Goal: Task Accomplishment & Management: Use online tool/utility

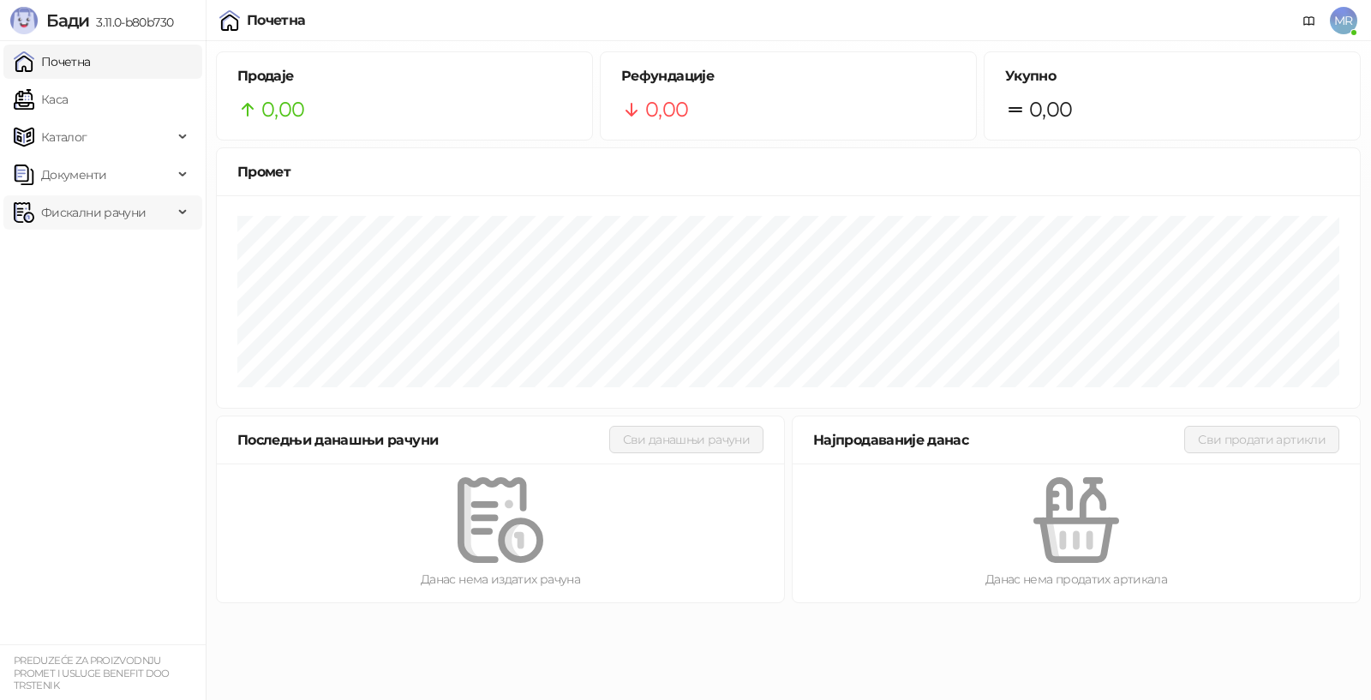
click at [99, 214] on span "Фискални рачуни" at bounding box center [93, 212] width 105 height 34
click at [108, 249] on link "Издати рачуни" at bounding box center [78, 250] width 115 height 34
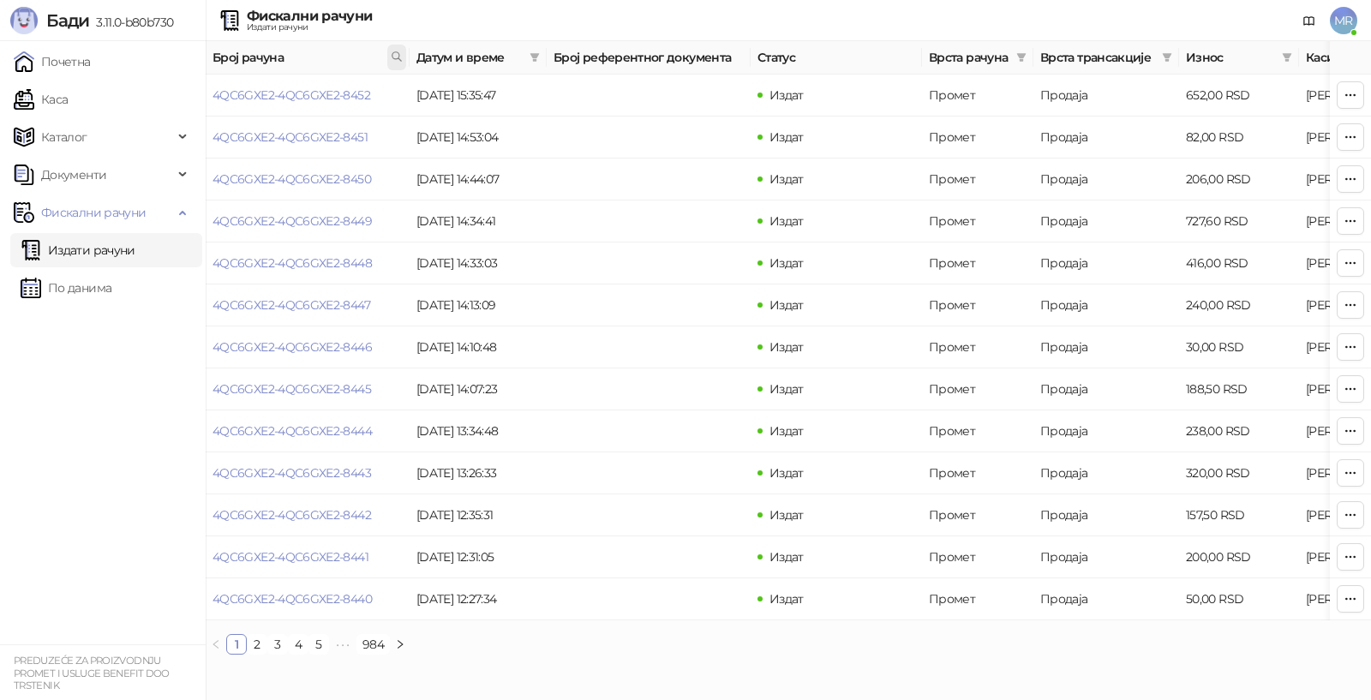
click at [395, 55] on icon at bounding box center [397, 57] width 12 height 12
click at [243, 55] on span "Број рачуна" at bounding box center [298, 57] width 171 height 19
click at [105, 289] on link "По данима" at bounding box center [66, 288] width 91 height 34
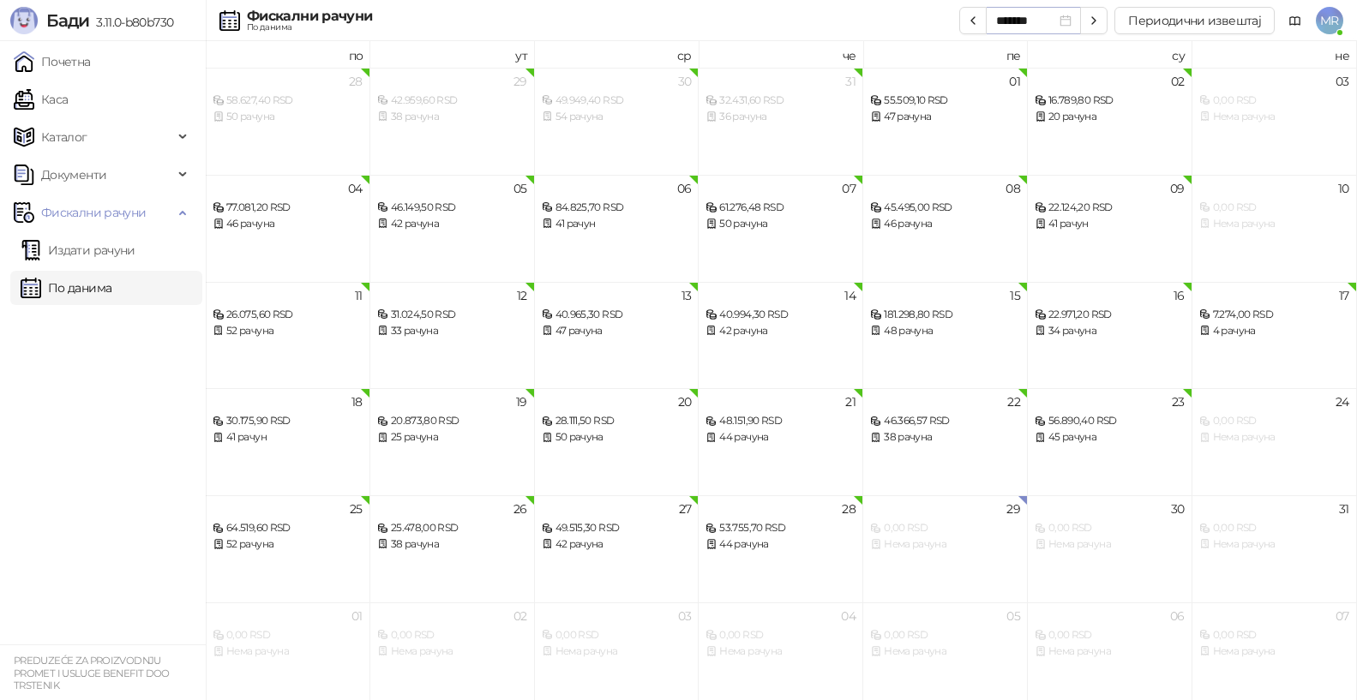
click at [1066, 23] on div "*******" at bounding box center [1033, 20] width 75 height 19
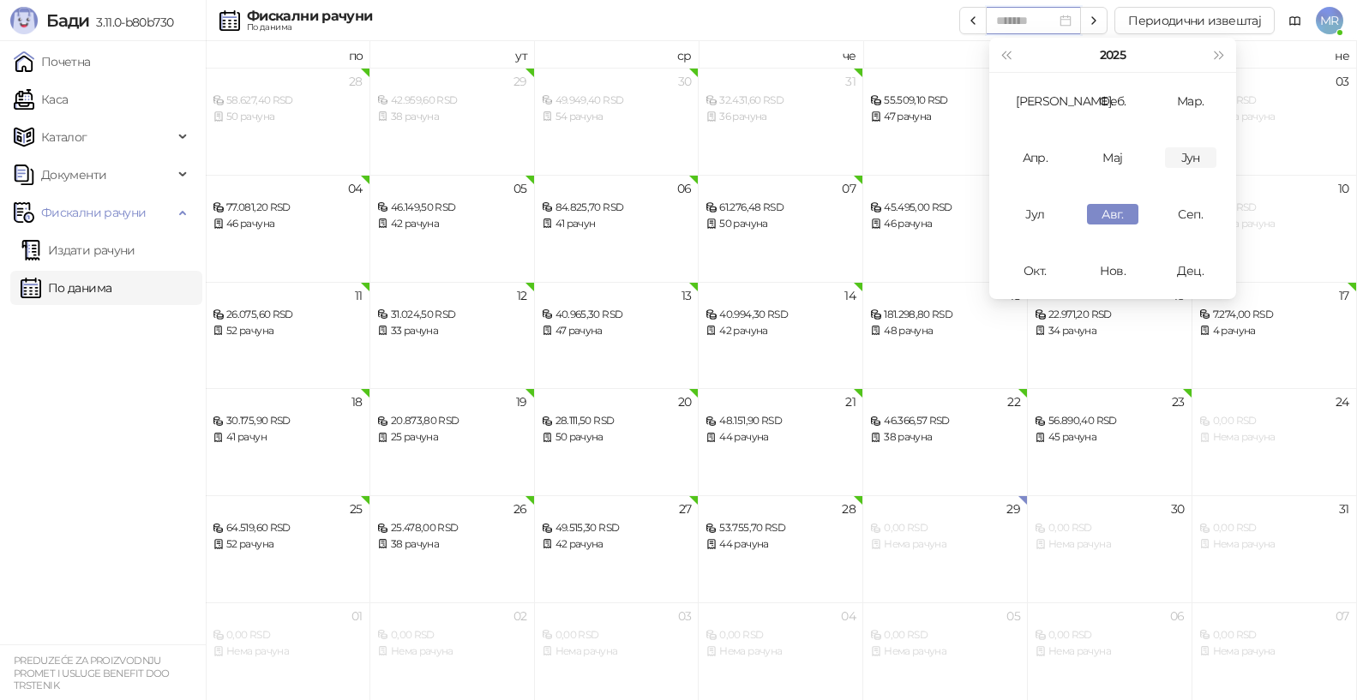
type input "*******"
click at [1191, 155] on div "Јун" at bounding box center [1190, 157] width 51 height 21
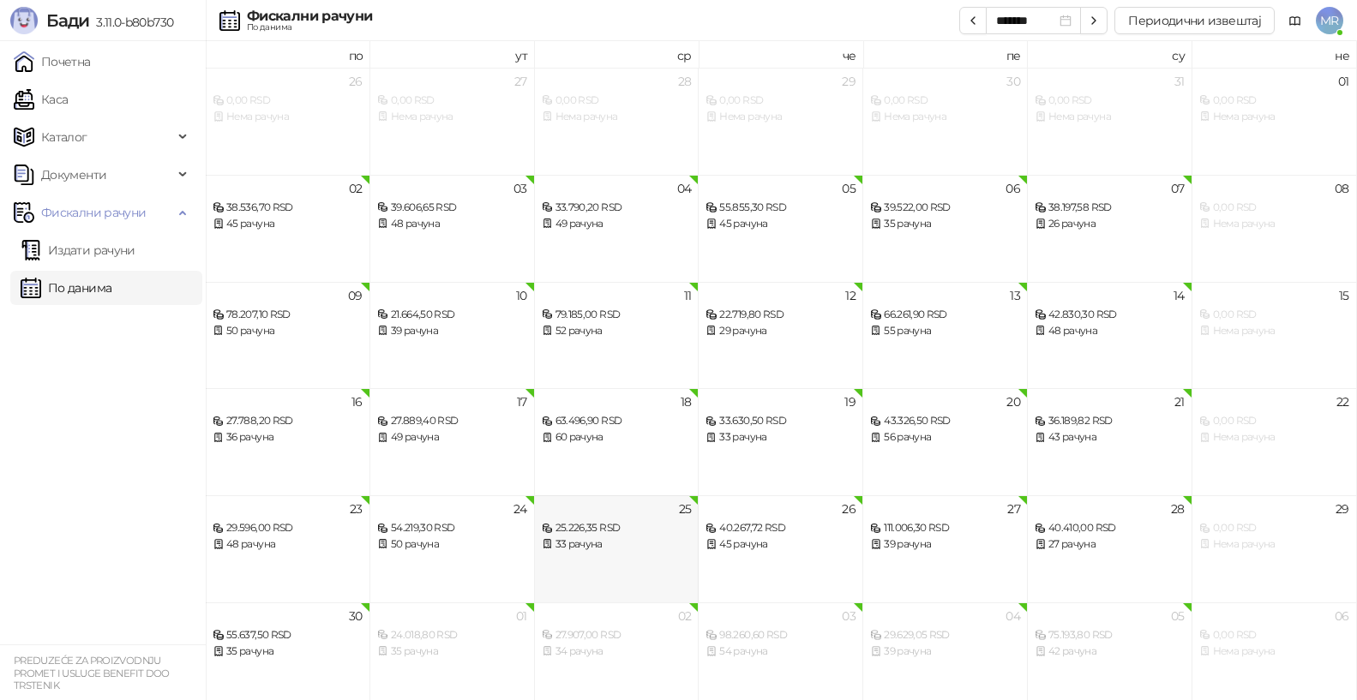
click at [587, 529] on div "25.226,35 RSD" at bounding box center [617, 528] width 150 height 16
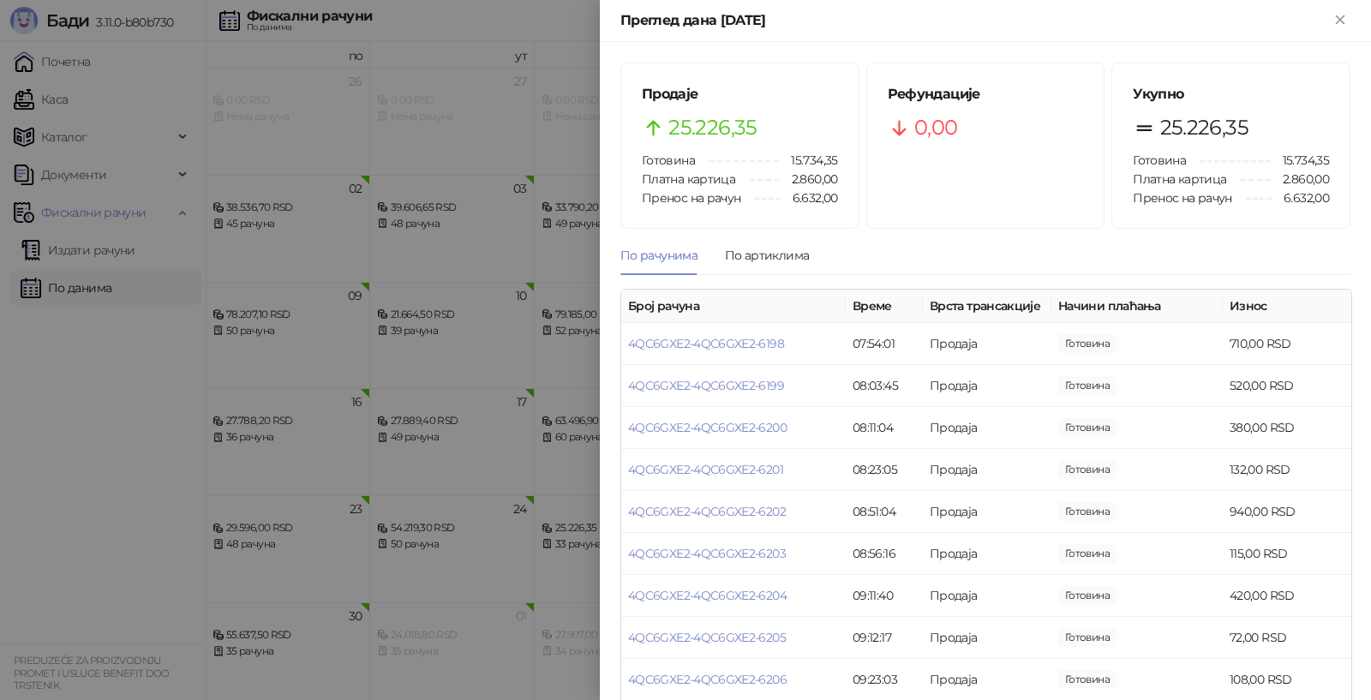
click at [459, 73] on div at bounding box center [685, 350] width 1371 height 700
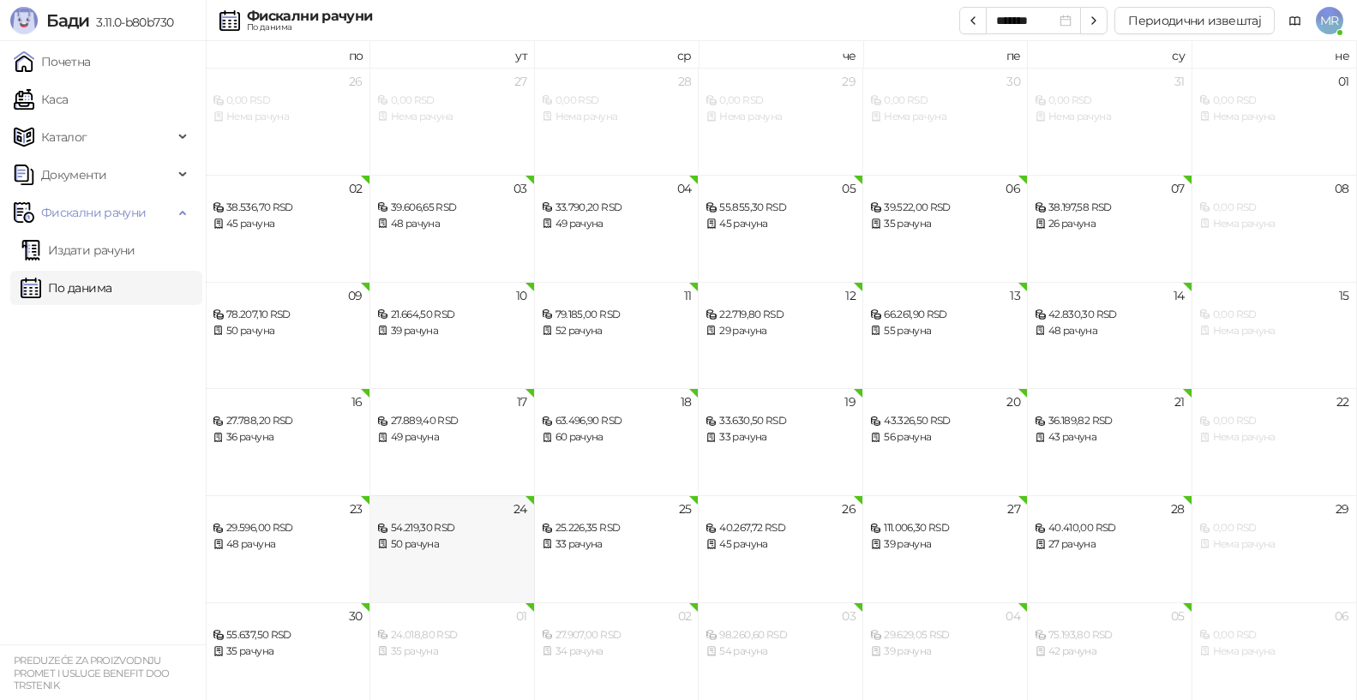
click at [431, 531] on div "54.219,30 RSD" at bounding box center [452, 528] width 150 height 16
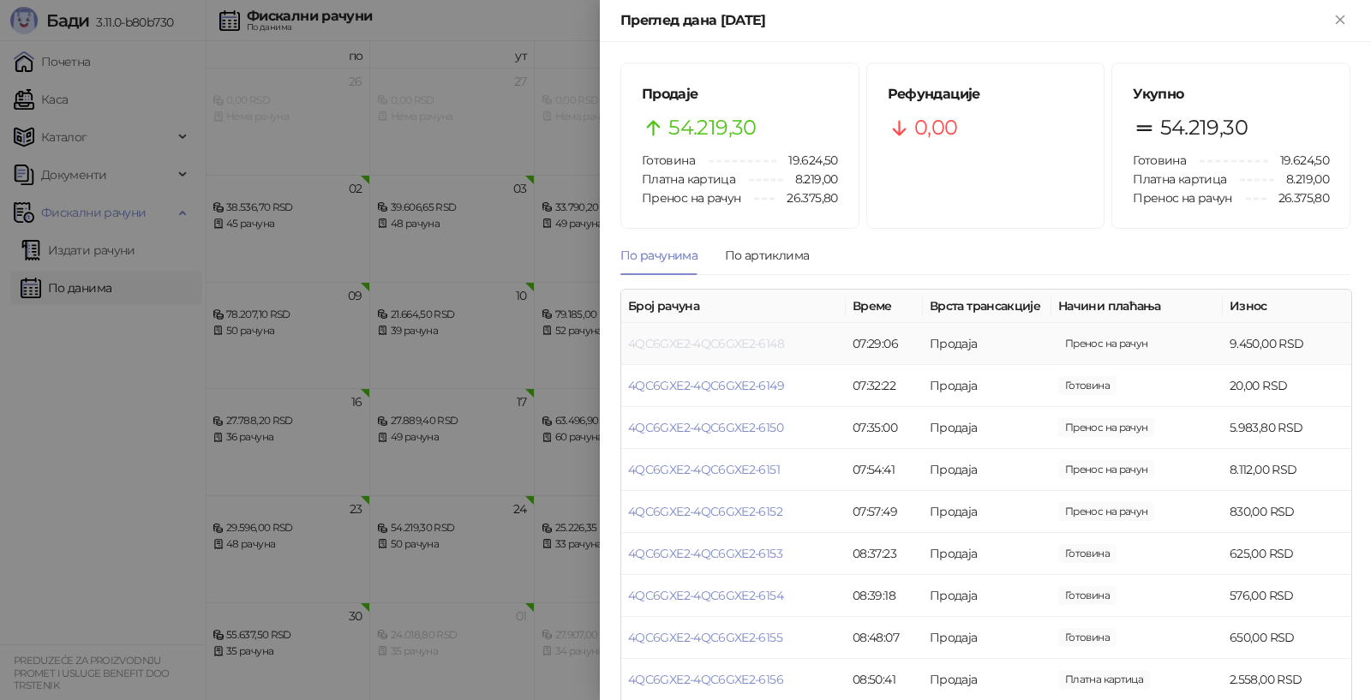
click at [686, 340] on link "4QC6GXE2-4QC6GXE2-6148" at bounding box center [706, 343] width 156 height 15
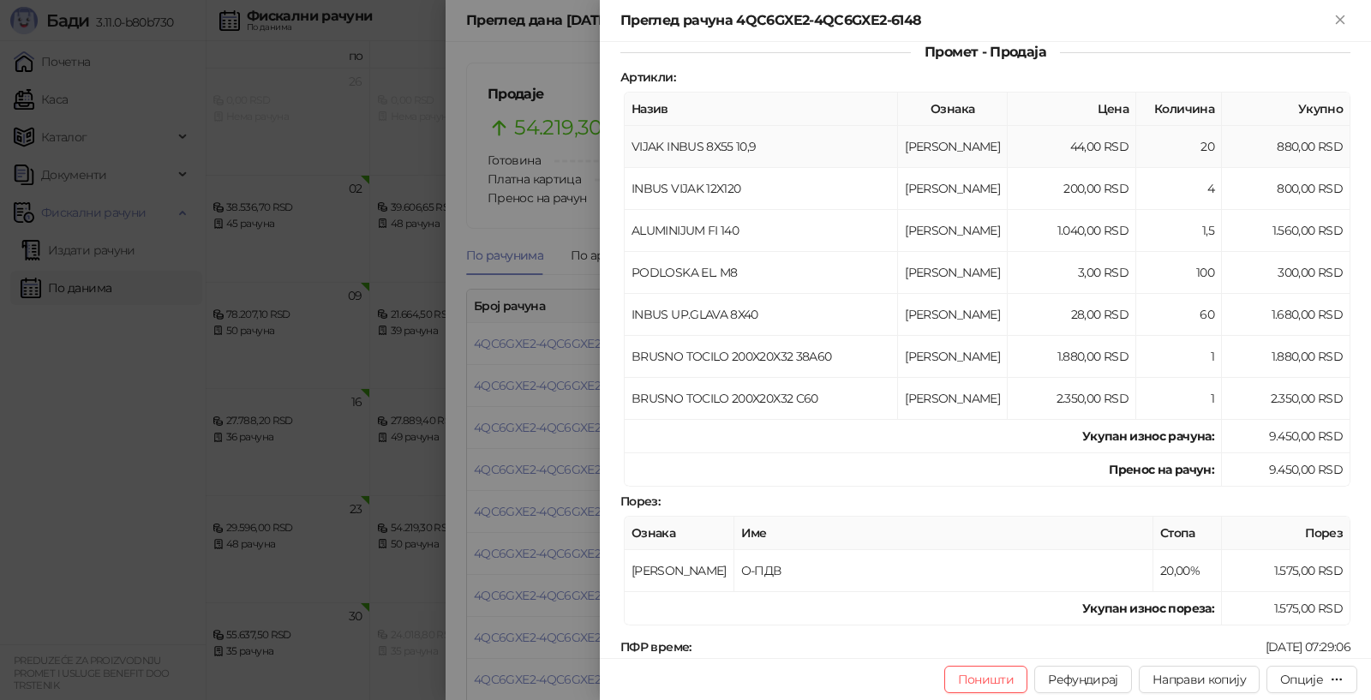
scroll to position [257, 0]
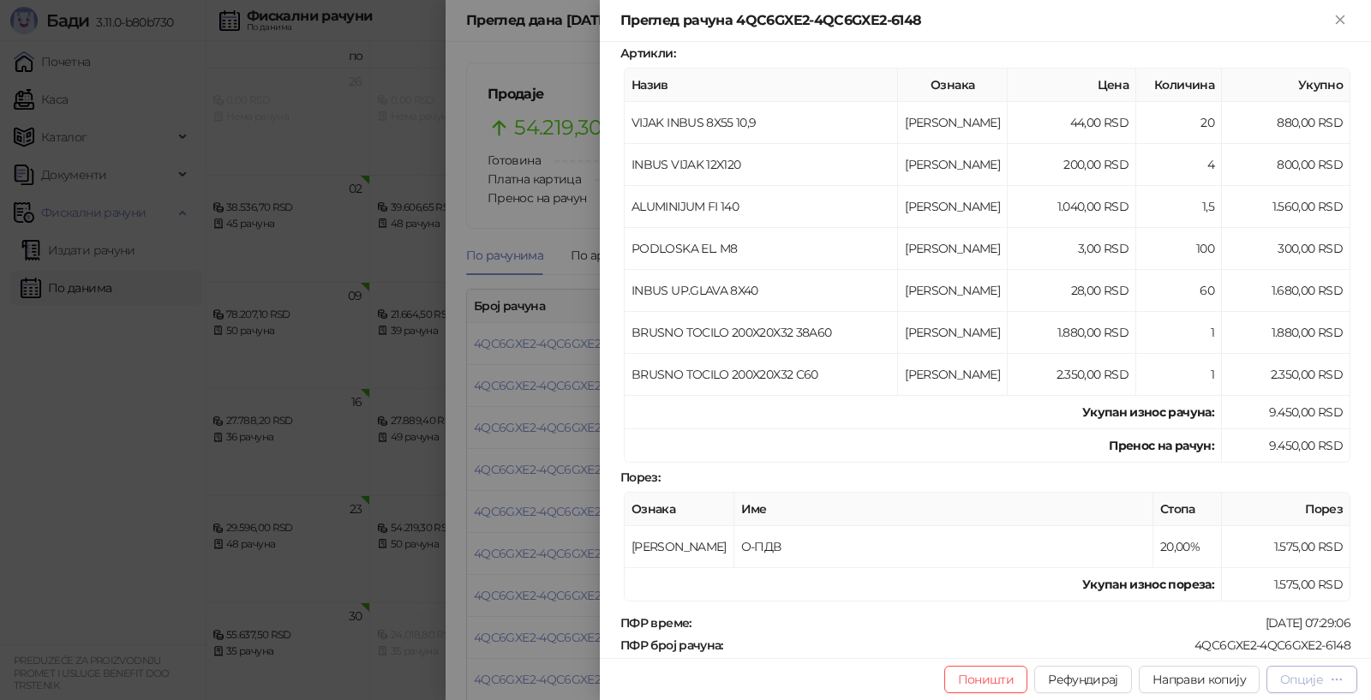
click at [1337, 678] on icon "button" at bounding box center [1337, 680] width 14 height 14
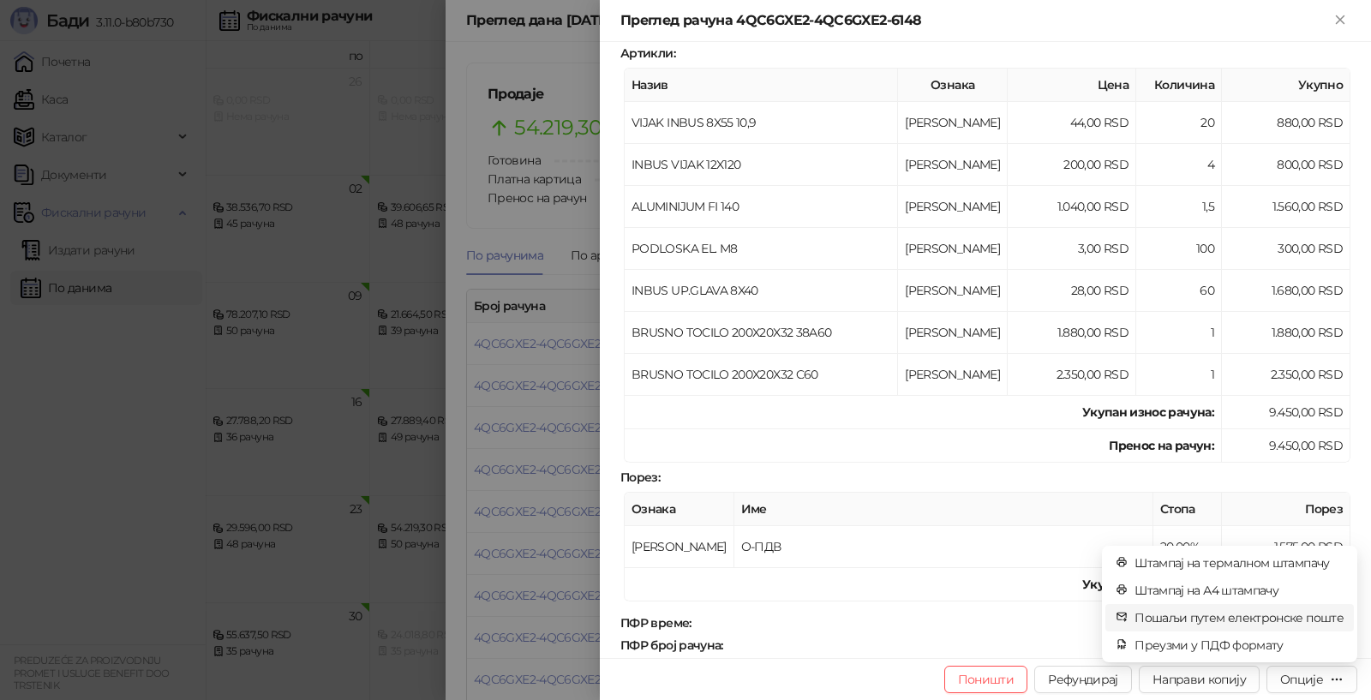
click at [1221, 617] on span "Пошаљи путем електронске поште" at bounding box center [1239, 618] width 209 height 19
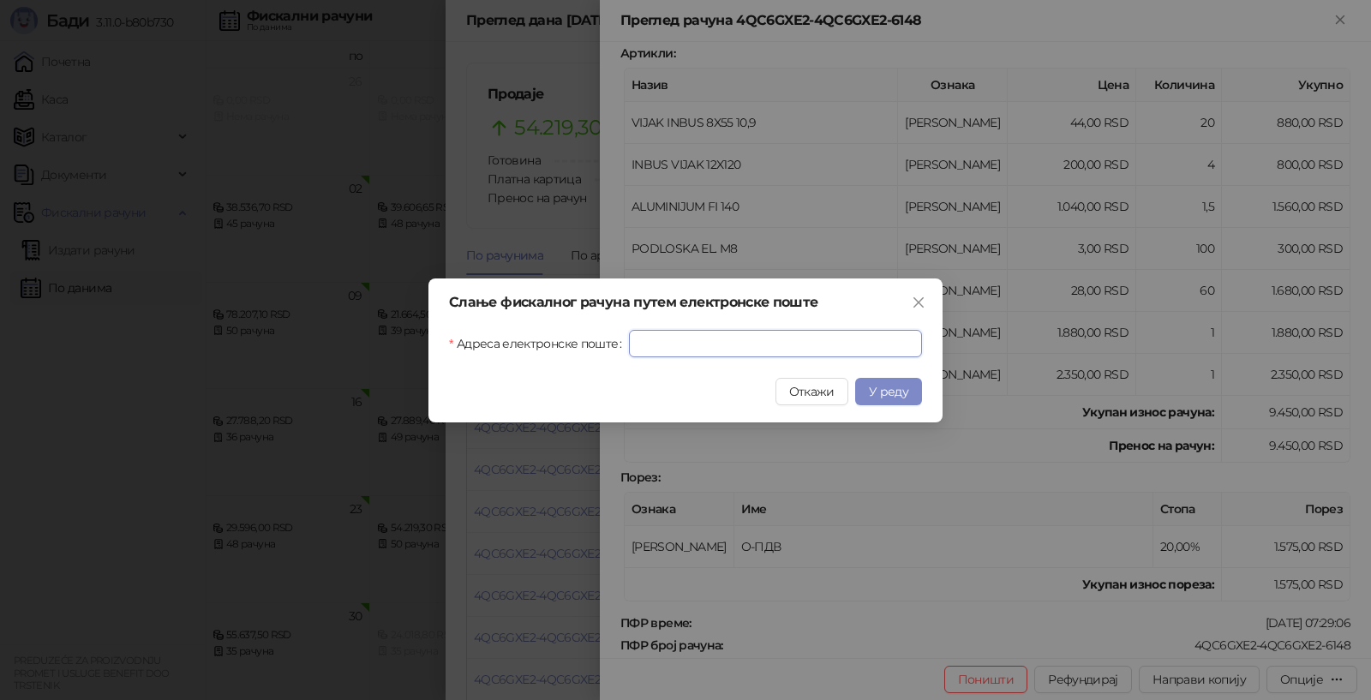
click at [643, 349] on input "Адреса електронске поште" at bounding box center [775, 343] width 293 height 27
type input "**********"
click at [886, 388] on span "У реду" at bounding box center [888, 391] width 39 height 15
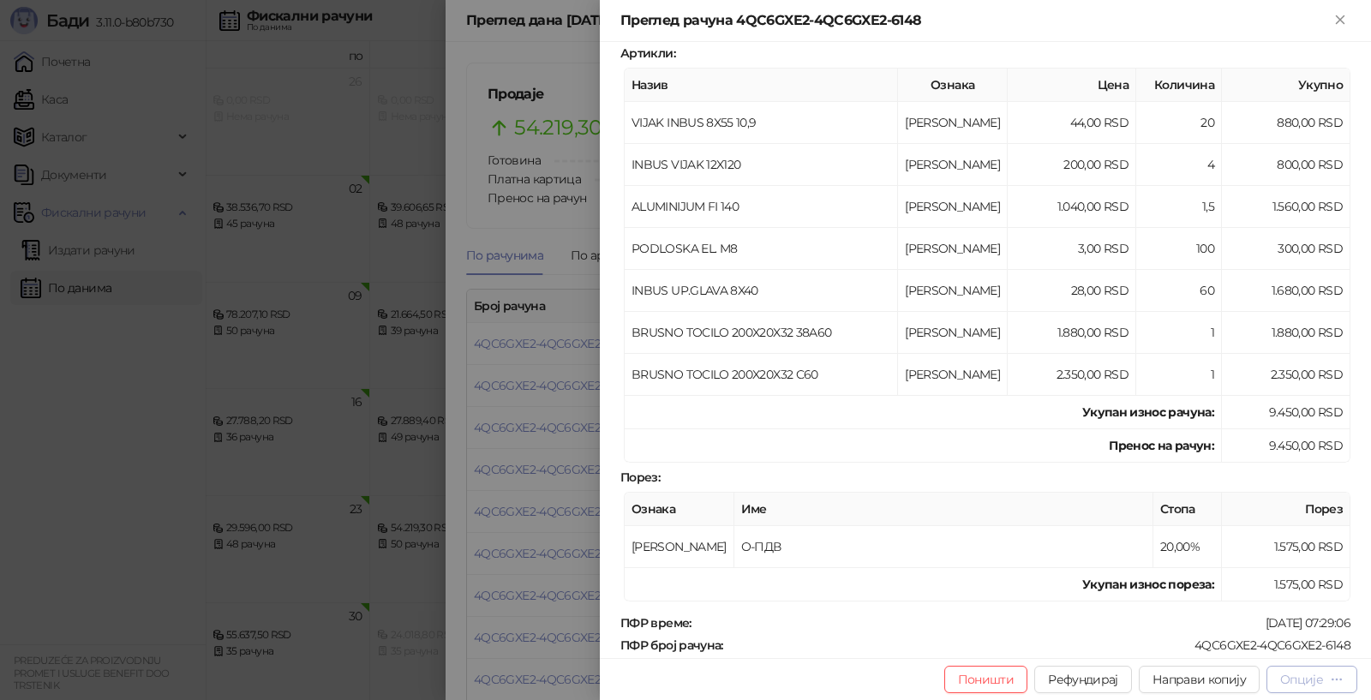
click at [1336, 678] on icon "button" at bounding box center [1337, 680] width 14 height 14
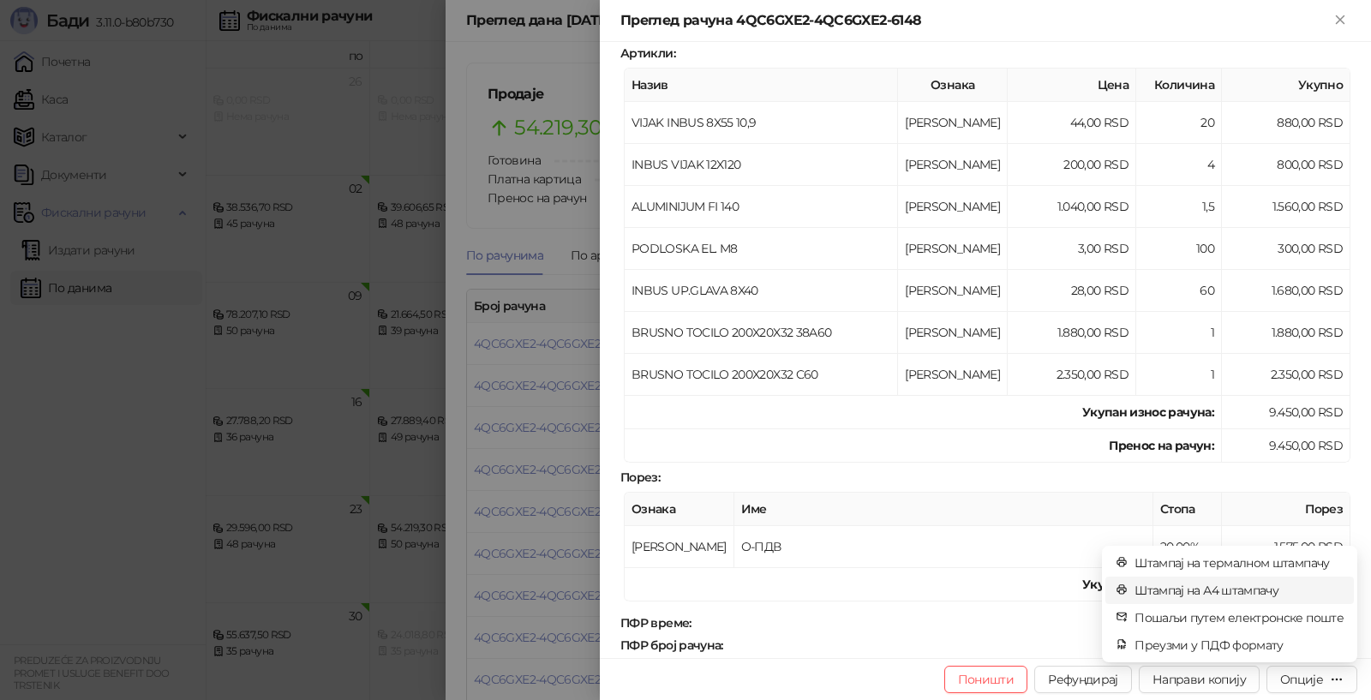
click at [1202, 587] on span "Штампај на А4 штампачу" at bounding box center [1239, 590] width 209 height 19
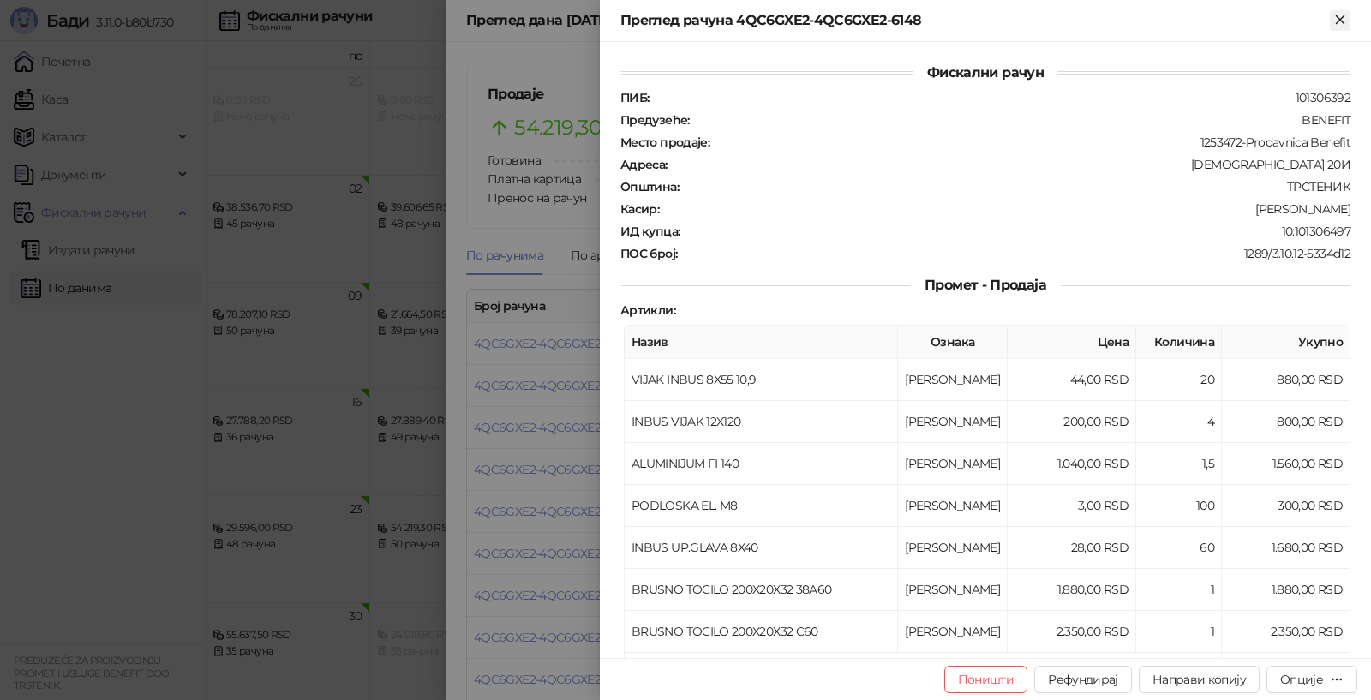
click at [1340, 16] on icon "Close" at bounding box center [1340, 19] width 15 height 15
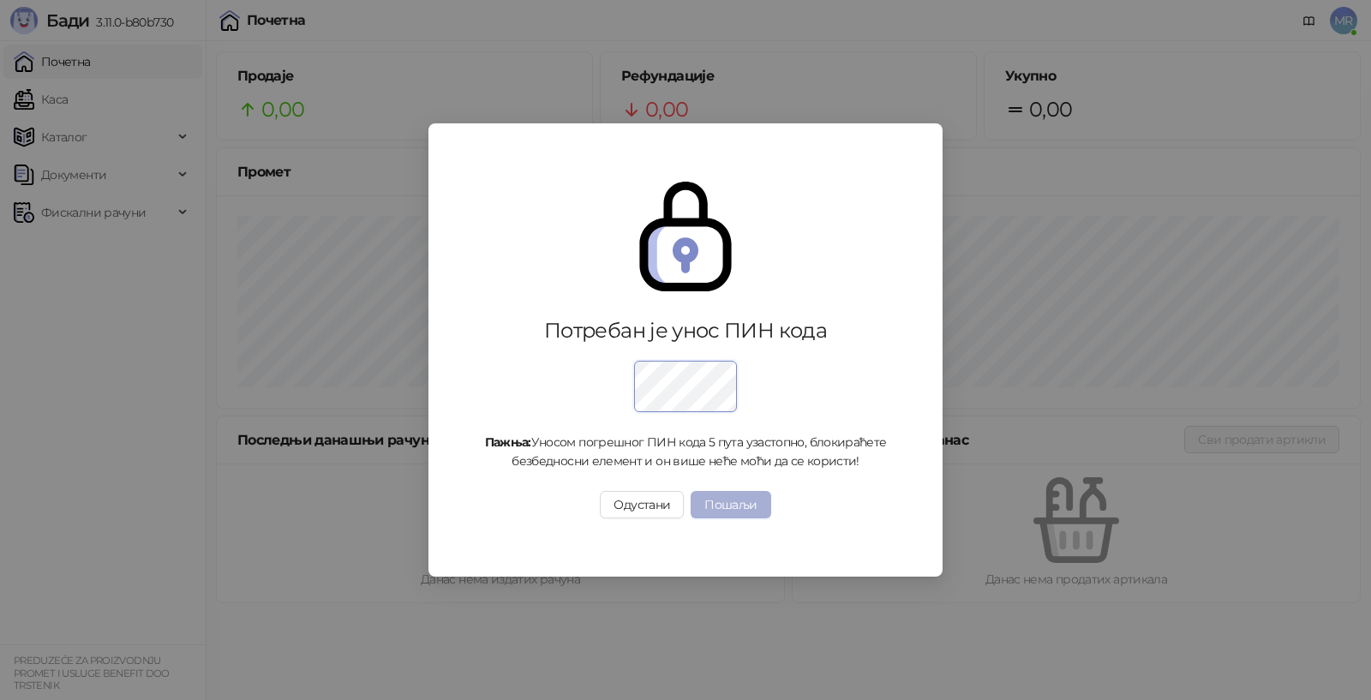
click at [726, 501] on button "Пошаљи" at bounding box center [731, 504] width 80 height 27
